Goal: Find contact information: Find contact information

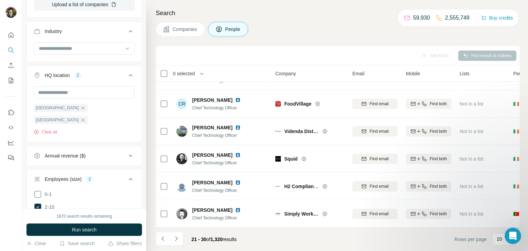
scroll to position [247, 0]
click at [177, 239] on icon "Navigate to next page" at bounding box center [176, 238] width 7 height 7
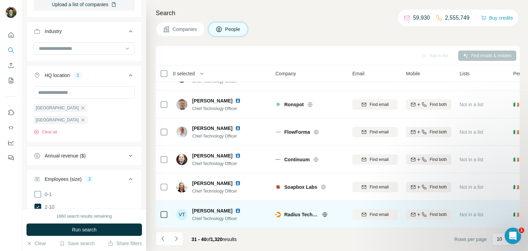
scroll to position [19, 0]
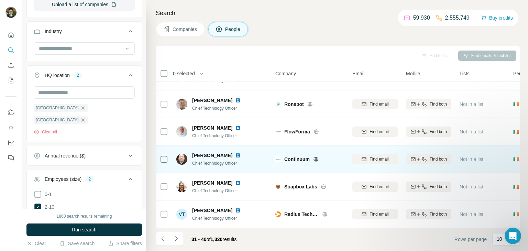
click at [199, 154] on span "[PERSON_NAME]" at bounding box center [212, 155] width 40 height 7
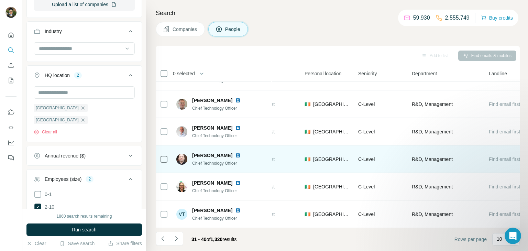
scroll to position [19, 227]
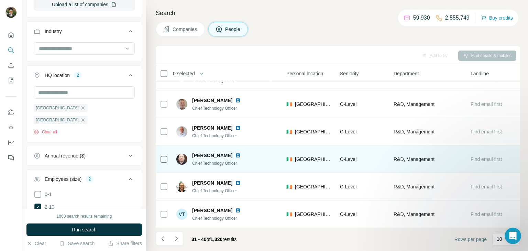
click at [445, 165] on div "R&D, Management" at bounding box center [427, 158] width 69 height 19
click at [203, 154] on span "[PERSON_NAME]" at bounding box center [212, 155] width 40 height 7
click at [213, 162] on span "Chief Technology Officer" at bounding box center [214, 163] width 45 height 5
click at [235, 154] on img at bounding box center [237, 155] width 5 height 5
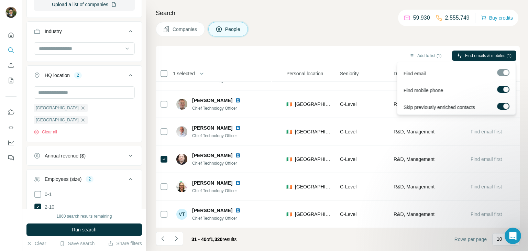
click at [505, 73] on div at bounding box center [502, 72] width 12 height 7
click at [490, 51] on button "Find emails & mobiles (1)" at bounding box center [484, 56] width 64 height 10
click at [485, 55] on span "Find emails & mobiles (1)" at bounding box center [488, 56] width 46 height 6
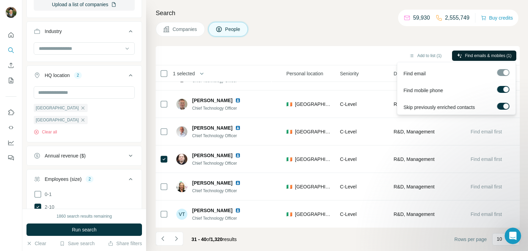
click at [467, 56] on span "Find emails & mobiles (1)" at bounding box center [488, 56] width 46 height 6
click at [419, 58] on button "Add to list (1)" at bounding box center [425, 56] width 42 height 10
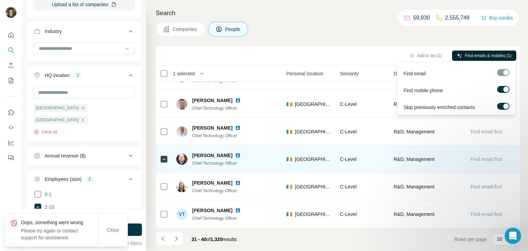
click at [174, 154] on td "[PERSON_NAME] Chief Technology Officer" at bounding box center [222, 158] width 100 height 27
click at [196, 154] on span "[PERSON_NAME]" at bounding box center [212, 155] width 40 height 7
